Goal: Information Seeking & Learning: Learn about a topic

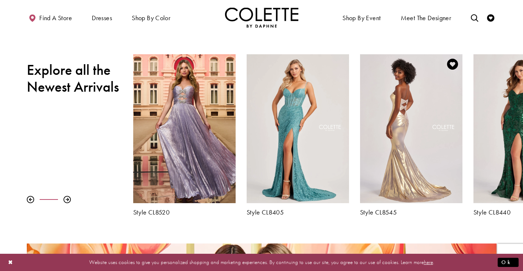
scroll to position [257, 0]
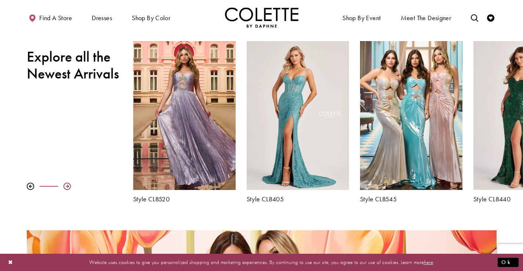
click at [65, 184] on div at bounding box center [67, 186] width 7 height 7
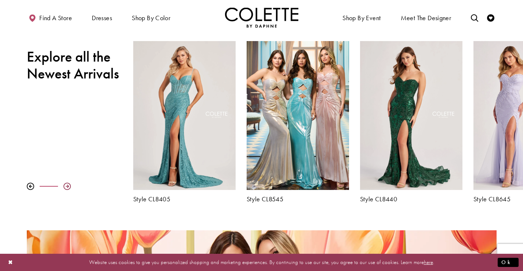
click at [65, 184] on div at bounding box center [67, 186] width 7 height 7
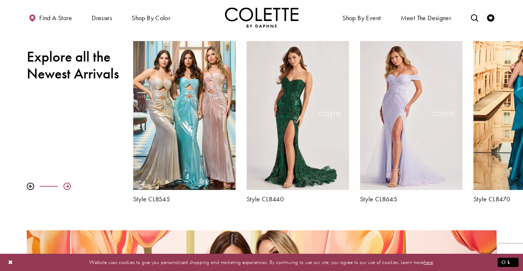
click at [65, 184] on div at bounding box center [67, 186] width 7 height 7
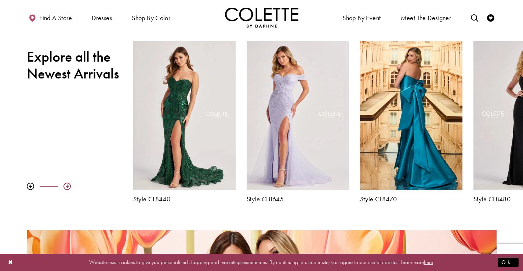
click at [65, 184] on div at bounding box center [67, 186] width 7 height 7
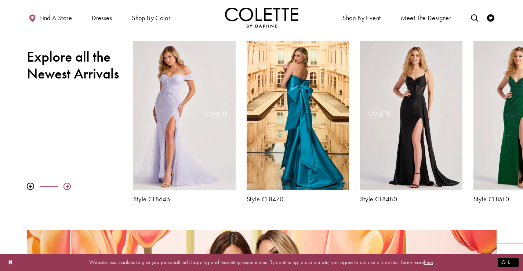
click at [65, 184] on div at bounding box center [67, 186] width 7 height 7
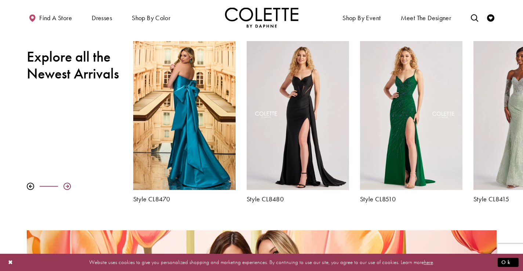
click at [65, 184] on div at bounding box center [67, 186] width 7 height 7
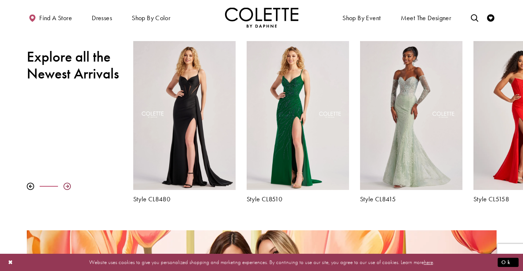
click at [65, 184] on div at bounding box center [67, 186] width 7 height 7
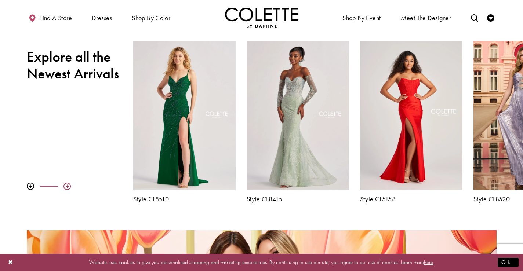
click at [65, 184] on div at bounding box center [67, 186] width 7 height 7
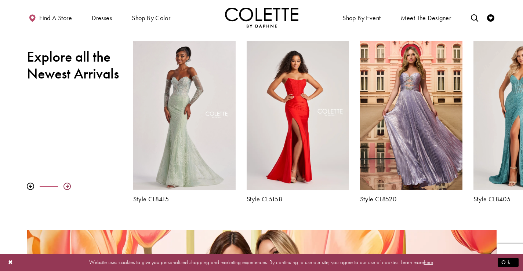
click at [65, 184] on div at bounding box center [67, 186] width 7 height 7
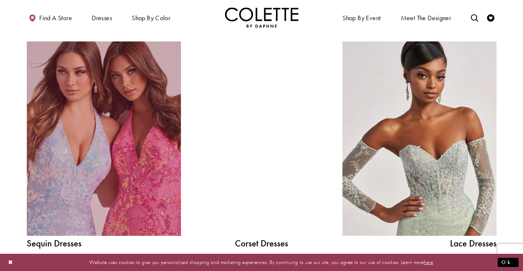
scroll to position [814, 0]
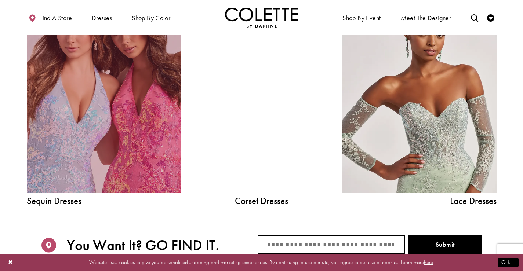
click at [88, 120] on link "Sequin Dresses Related Link" at bounding box center [104, 96] width 154 height 195
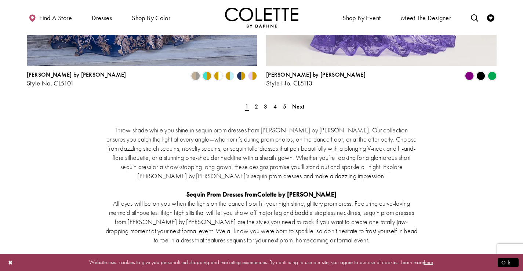
scroll to position [1432, 0]
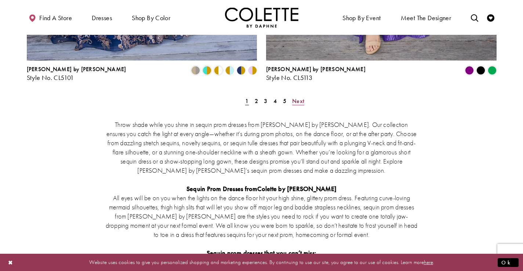
click at [301, 97] on span "Next" at bounding box center [298, 101] width 12 height 8
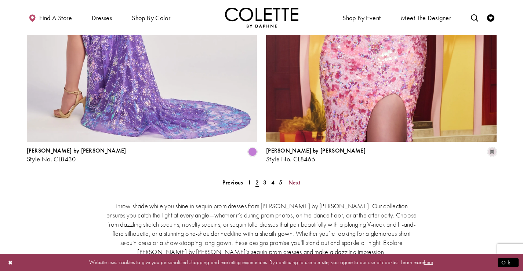
scroll to position [1361, 0]
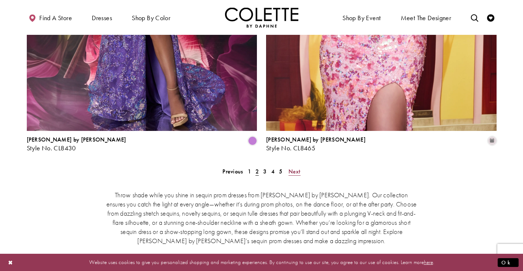
click at [295, 168] on span "Next" at bounding box center [295, 172] width 12 height 8
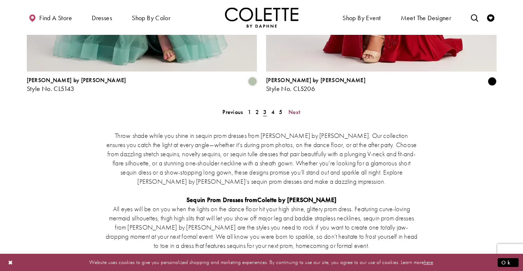
scroll to position [1361, 0]
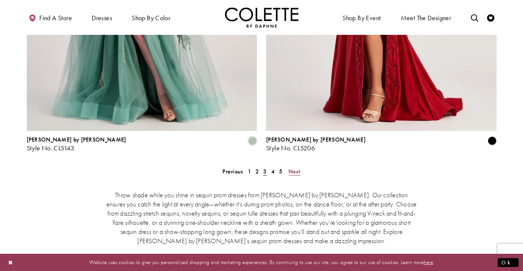
click at [294, 168] on span "Next" at bounding box center [295, 172] width 12 height 8
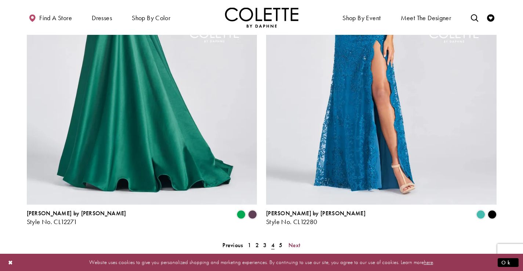
scroll to position [1288, 0]
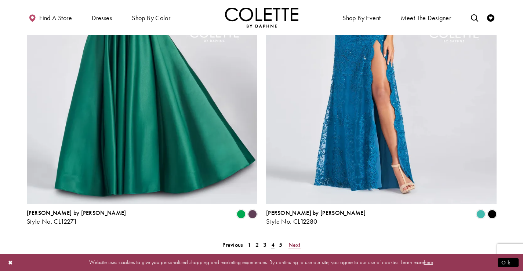
click at [294, 241] on span "Next" at bounding box center [295, 245] width 12 height 8
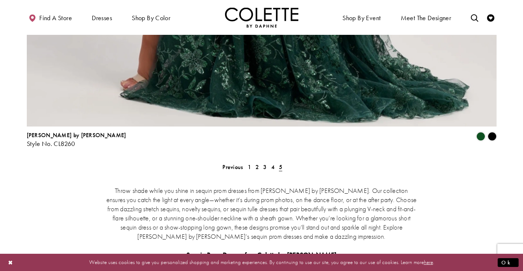
scroll to position [921, 0]
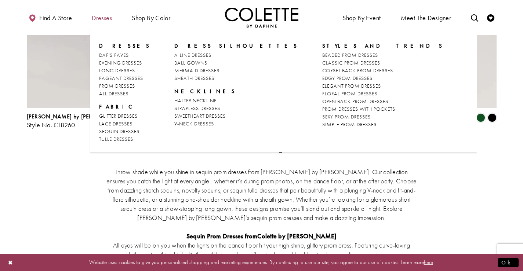
click at [107, 18] on span "Dresses" at bounding box center [102, 17] width 20 height 7
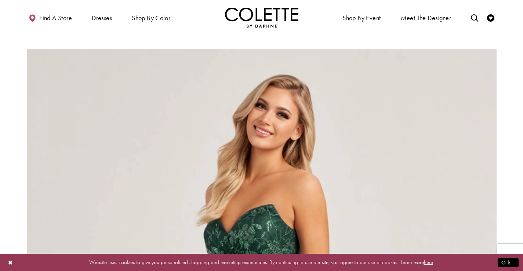
scroll to position [186, 0]
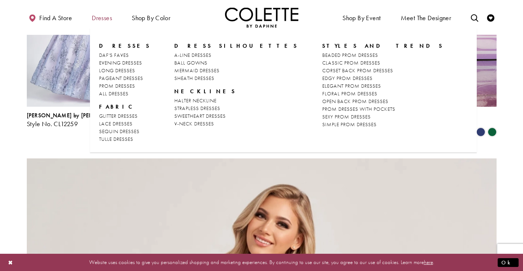
click at [102, 19] on span "Dresses" at bounding box center [102, 17] width 20 height 7
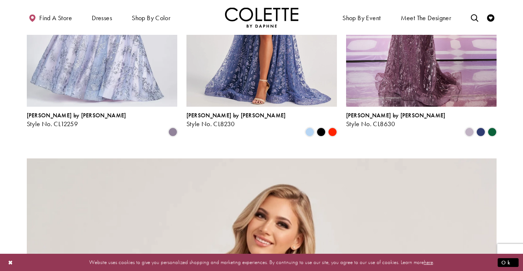
click at [265, 18] on img "Visit Home Page" at bounding box center [261, 17] width 73 height 20
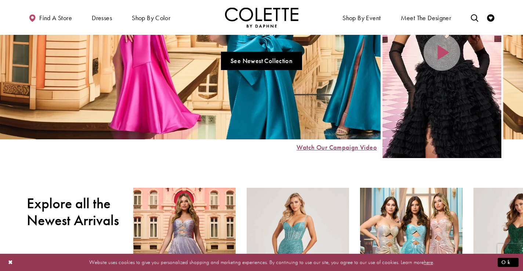
scroll to position [110, 0]
click at [320, 149] on span "Watch Our Campaign Video" at bounding box center [336, 147] width 81 height 7
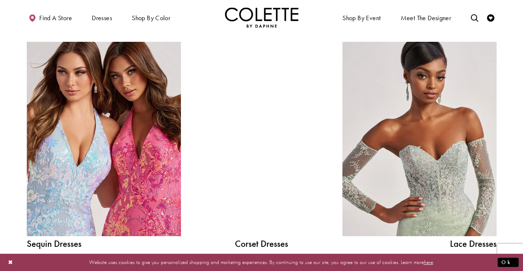
scroll to position [808, 0]
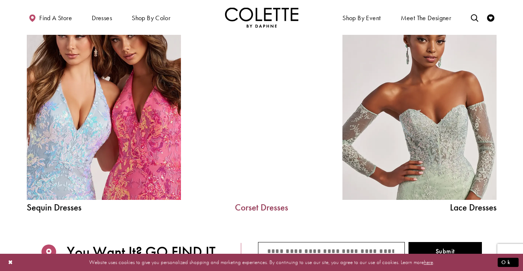
click at [264, 207] on link "Corset Dresses" at bounding box center [262, 207] width 110 height 9
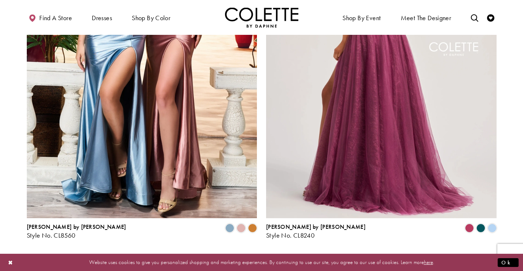
scroll to position [1322, 0]
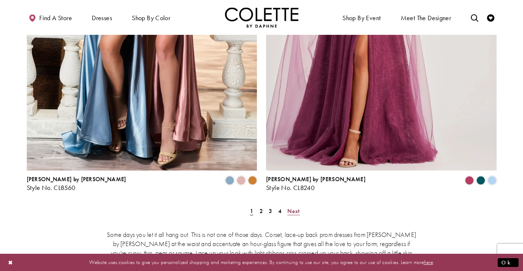
click at [291, 207] on span "Next" at bounding box center [293, 211] width 12 height 8
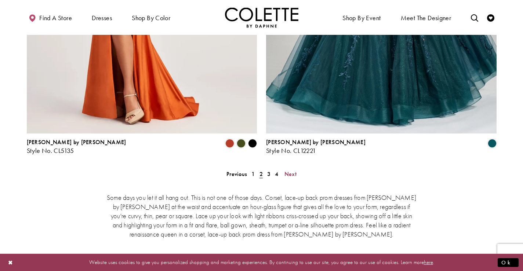
scroll to position [1361, 0]
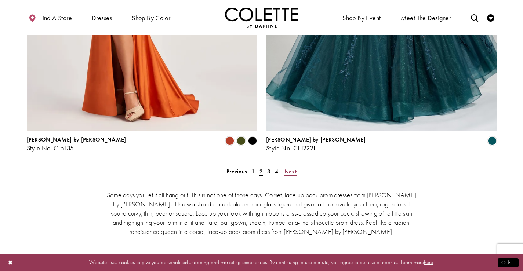
click at [291, 168] on span "Next" at bounding box center [290, 172] width 12 height 8
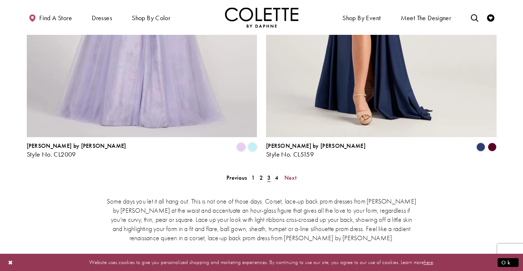
scroll to position [1435, 0]
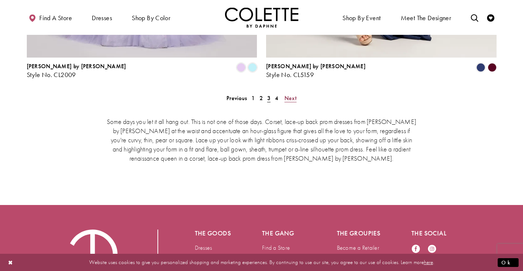
click at [290, 94] on span "Next" at bounding box center [290, 98] width 12 height 8
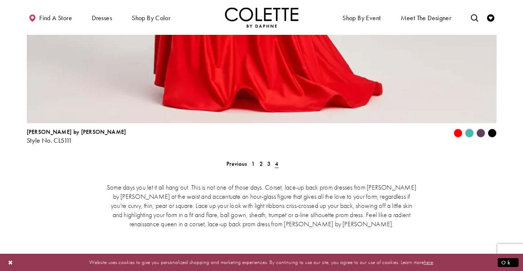
scroll to position [1728, 0]
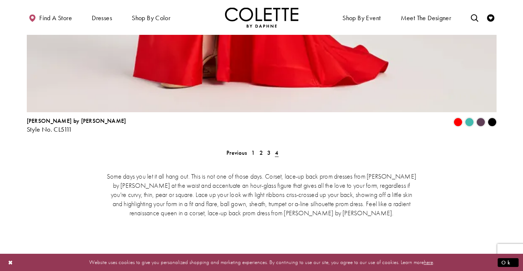
click at [238, 16] on img "Visit Home Page" at bounding box center [261, 17] width 73 height 20
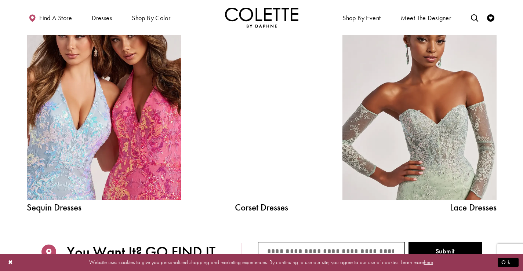
scroll to position [844, 0]
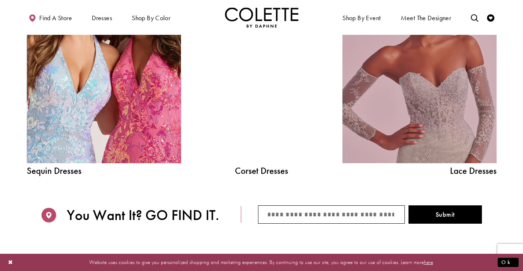
click at [436, 96] on link "Lace Dress Spring 2025 collection Related Link" at bounding box center [419, 66] width 154 height 195
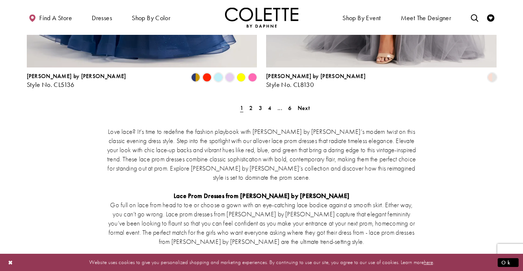
scroll to position [1285, 0]
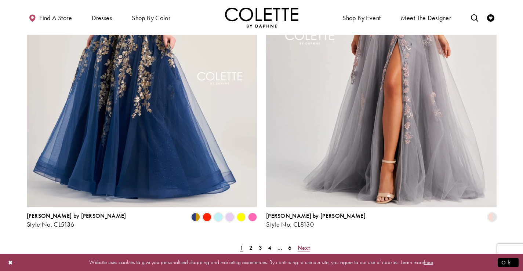
click at [300, 244] on span "Next" at bounding box center [304, 248] width 12 height 8
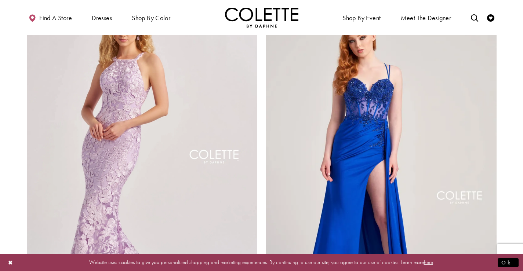
scroll to position [1288, 0]
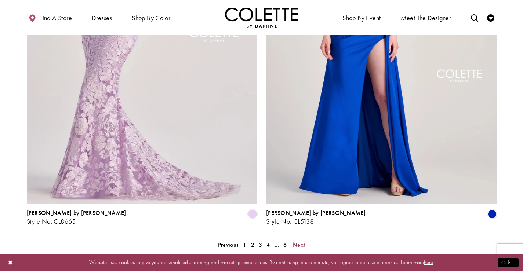
click at [298, 241] on span "Next" at bounding box center [299, 245] width 12 height 8
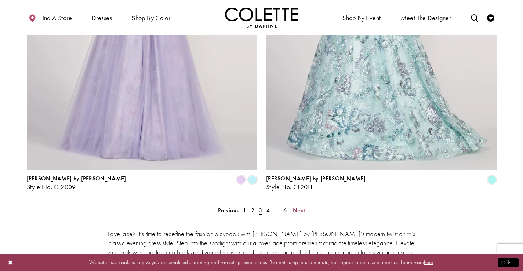
scroll to position [1324, 0]
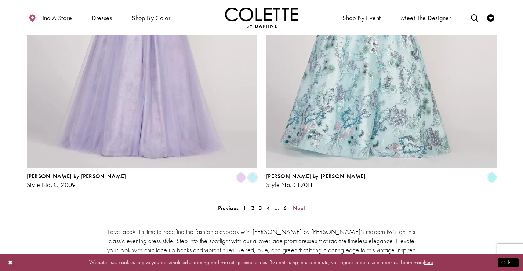
click at [296, 204] on span "Next" at bounding box center [299, 208] width 12 height 8
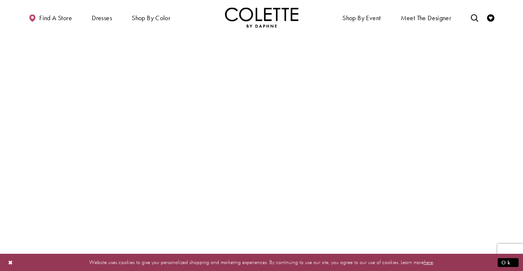
scroll to position [1324, 0]
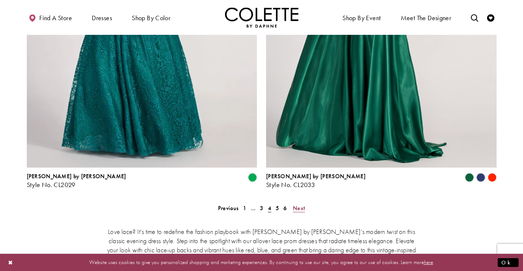
click at [298, 204] on span "Next" at bounding box center [299, 208] width 12 height 8
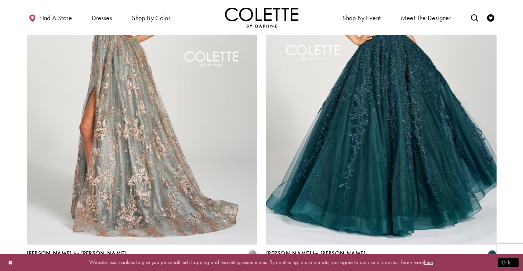
scroll to position [1398, 0]
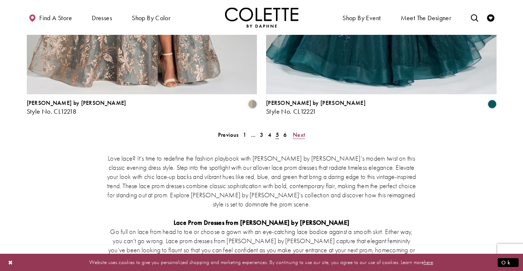
click at [297, 131] on span "Next" at bounding box center [299, 135] width 12 height 8
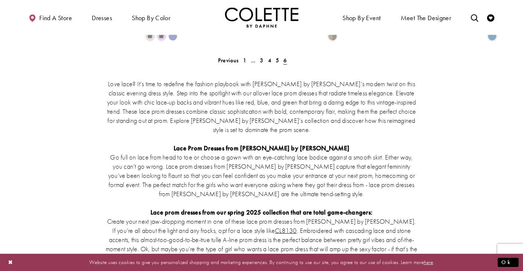
scroll to position [554, 0]
